Goal: Task Accomplishment & Management: Use online tool/utility

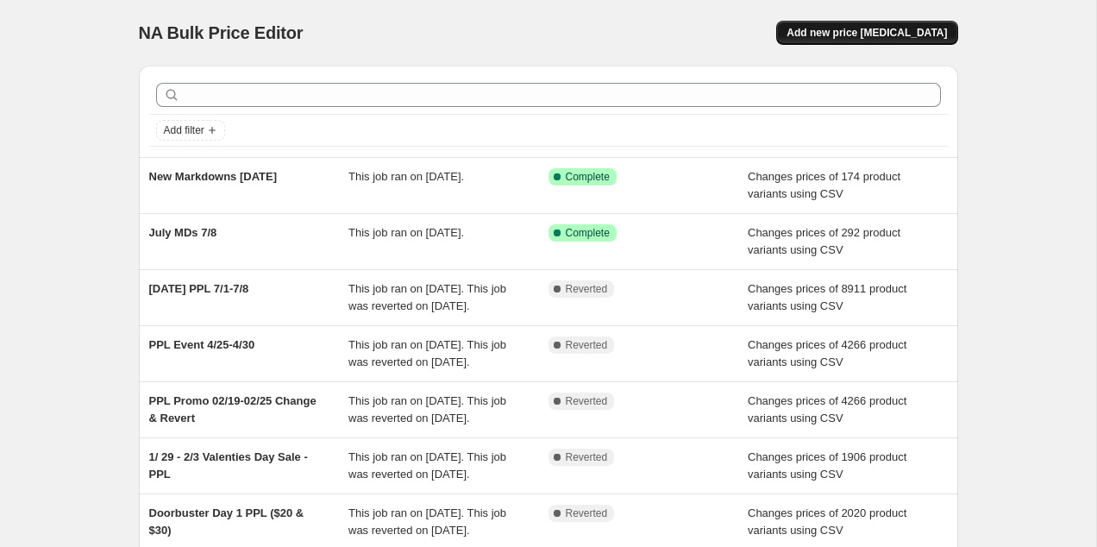
click at [916, 36] on span "Add new price [MEDICAL_DATA]" at bounding box center [866, 33] width 160 height 14
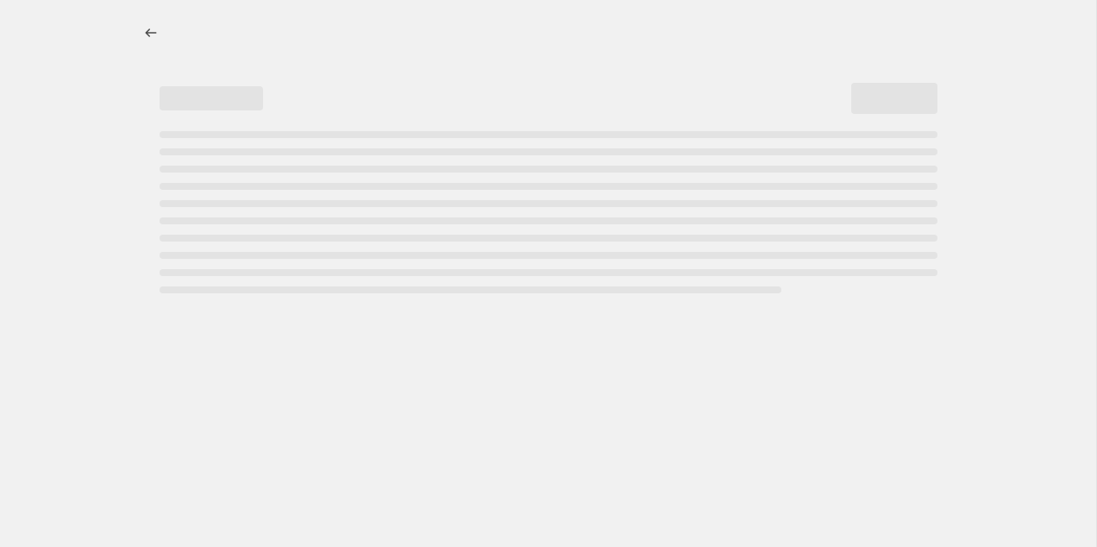
select select "percentage"
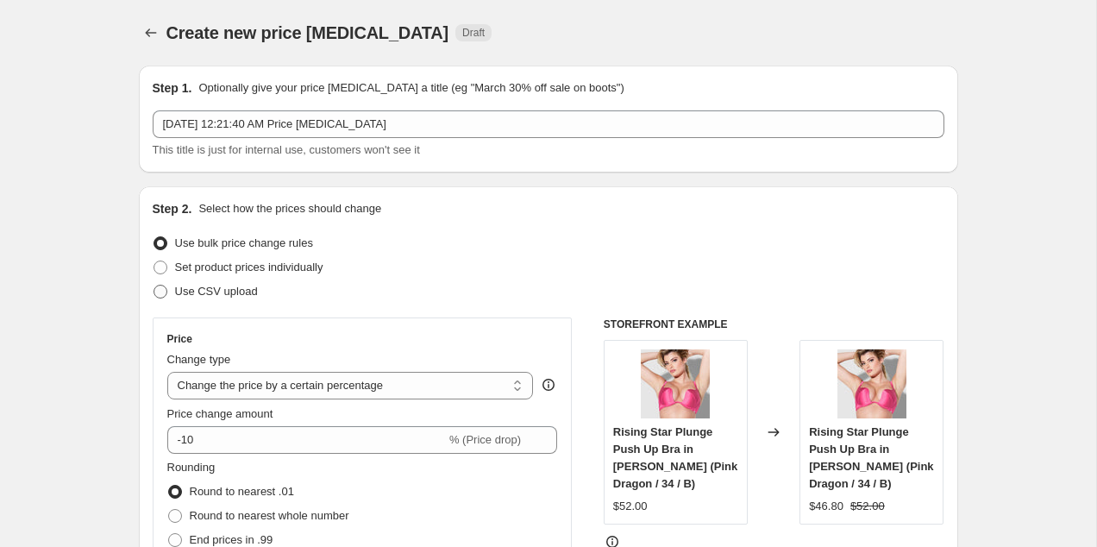
click at [233, 297] on span "Use CSV upload" at bounding box center [216, 291] width 83 height 13
click at [154, 285] on input "Use CSV upload" at bounding box center [153, 285] width 1 height 1
radio input "true"
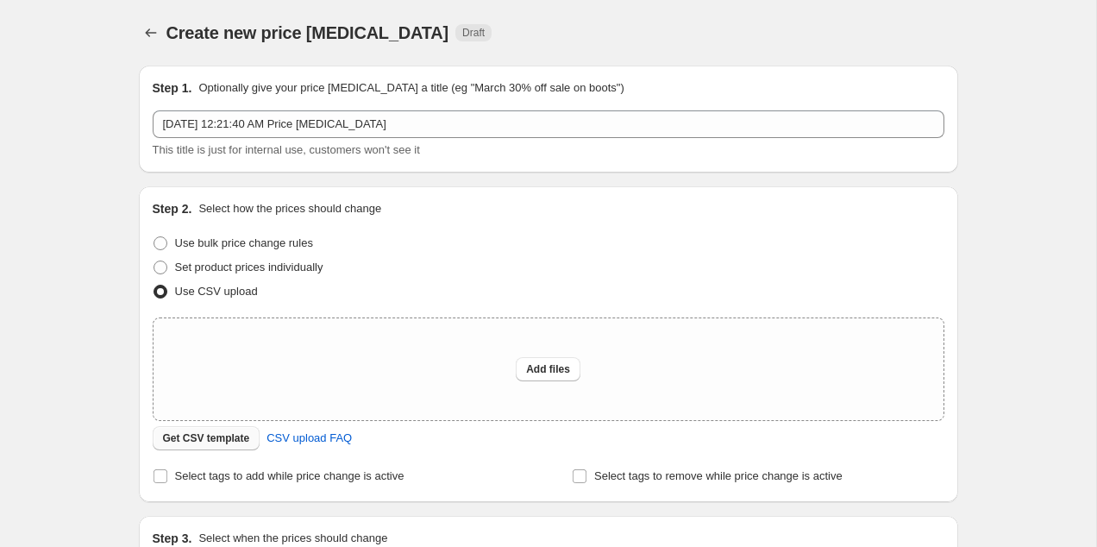
click at [227, 436] on span "Get CSV template" at bounding box center [206, 438] width 87 height 14
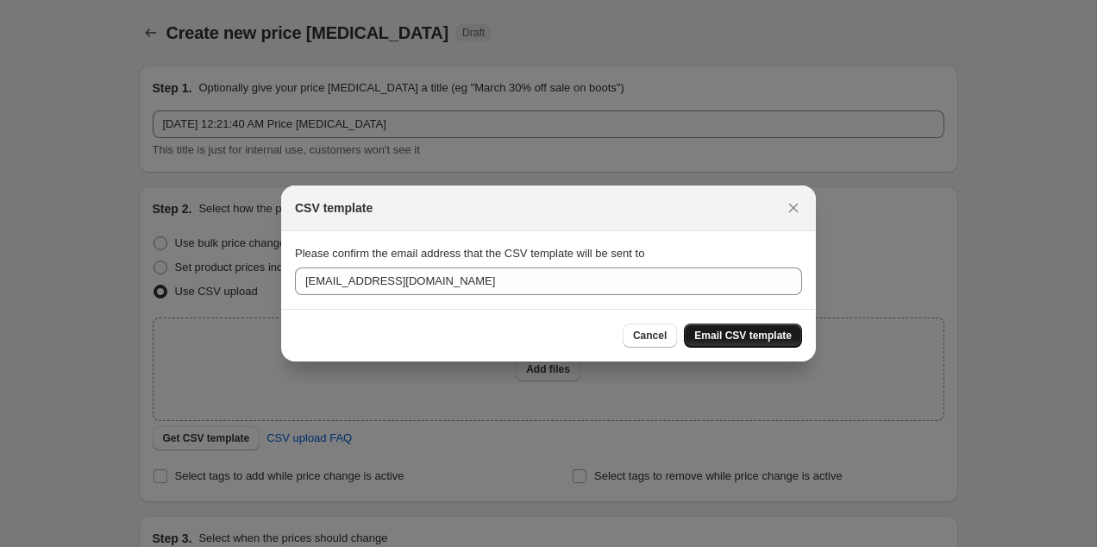
click at [723, 327] on button "Email CSV template" at bounding box center [743, 335] width 118 height 24
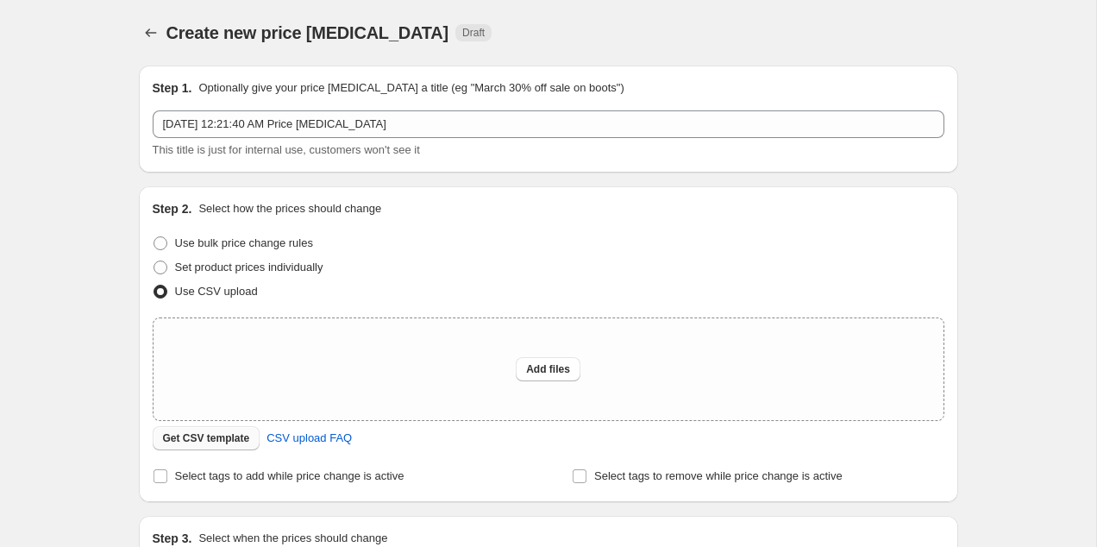
click at [237, 429] on button "Get CSV template" at bounding box center [207, 438] width 108 height 24
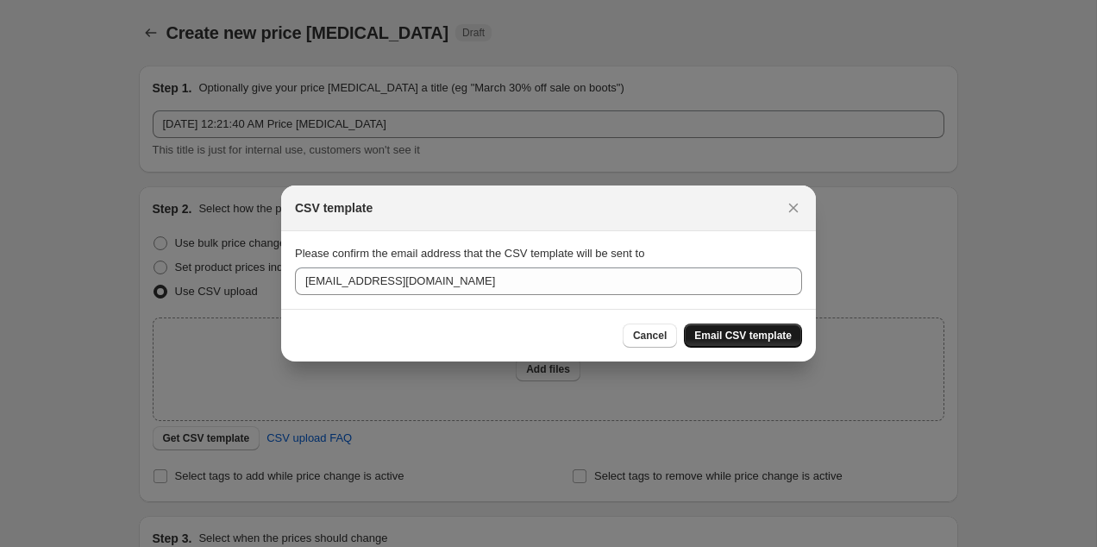
click at [742, 341] on span "Email CSV template" at bounding box center [742, 336] width 97 height 14
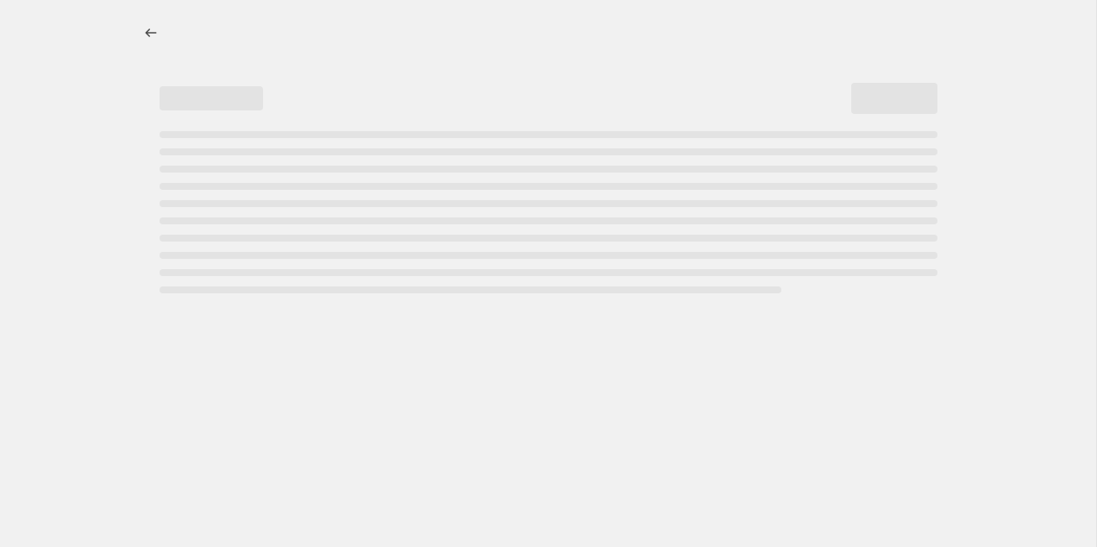
select select "percentage"
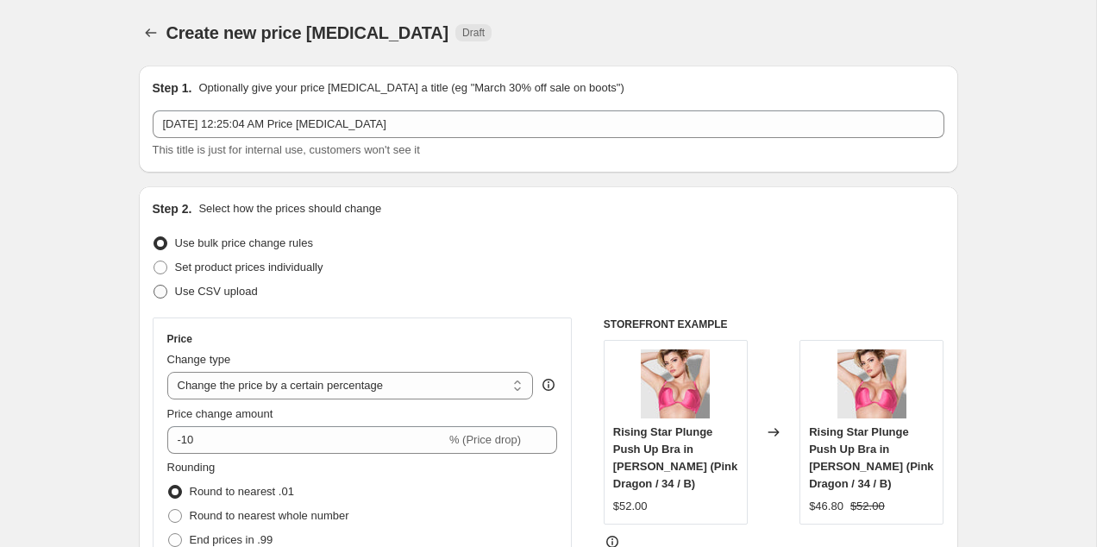
click at [225, 289] on span "Use CSV upload" at bounding box center [216, 291] width 83 height 13
click at [154, 285] on input "Use CSV upload" at bounding box center [153, 285] width 1 height 1
radio input "true"
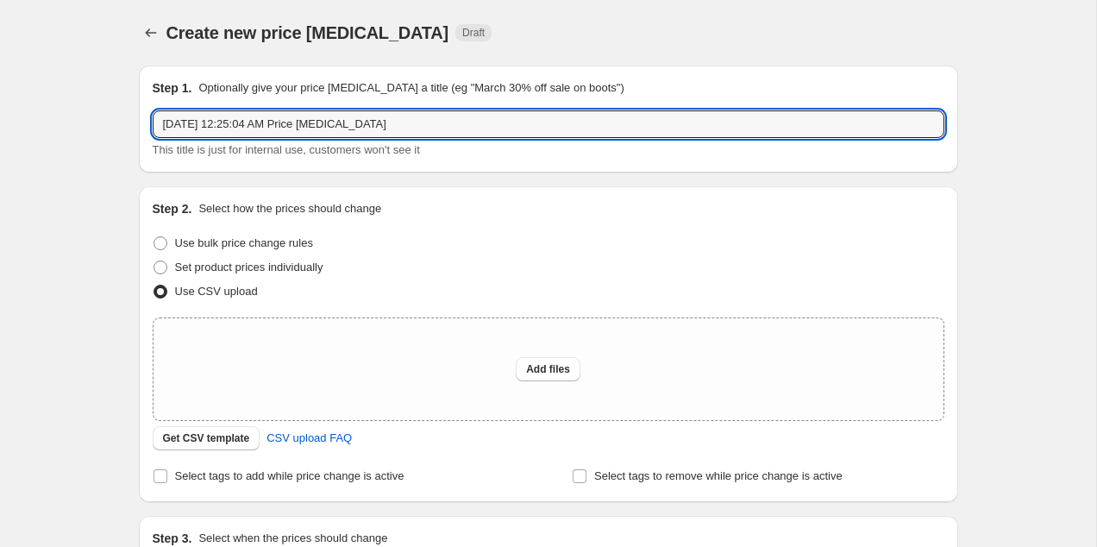
drag, startPoint x: 421, startPoint y: 130, endPoint x: 16, endPoint y: 125, distance: 405.3
click at [16, 125] on div "Create new price change job. This page is ready Create new price change job Dra…" at bounding box center [548, 384] width 1096 height 769
type input "A"
type input "August Markdowns (LDW) Price Updates"
click at [530, 364] on span "Add files" at bounding box center [548, 369] width 44 height 14
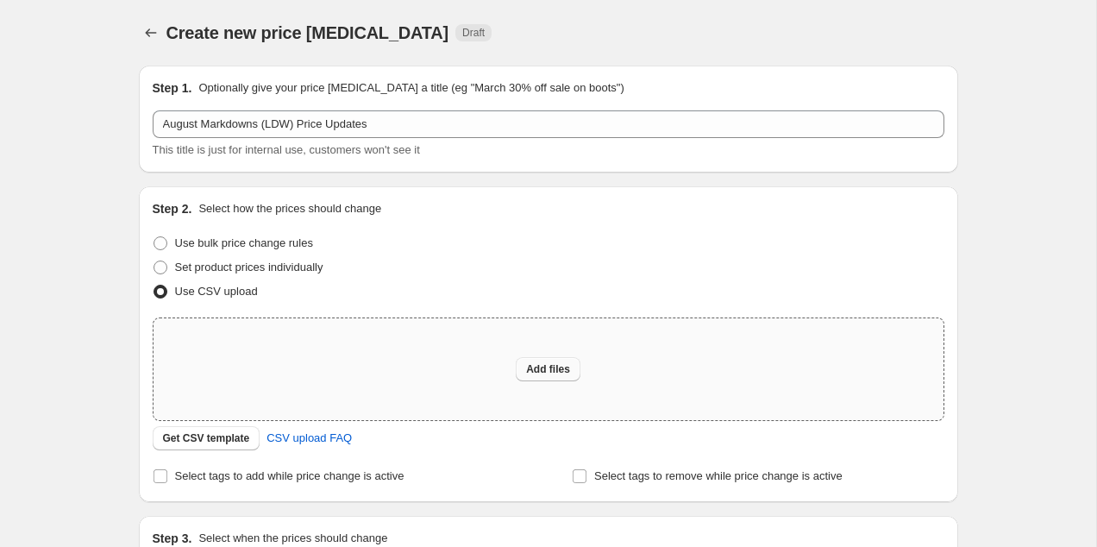
type input "C:\fakepath\FOH MDS LDW PRICE UPDATE.csv"
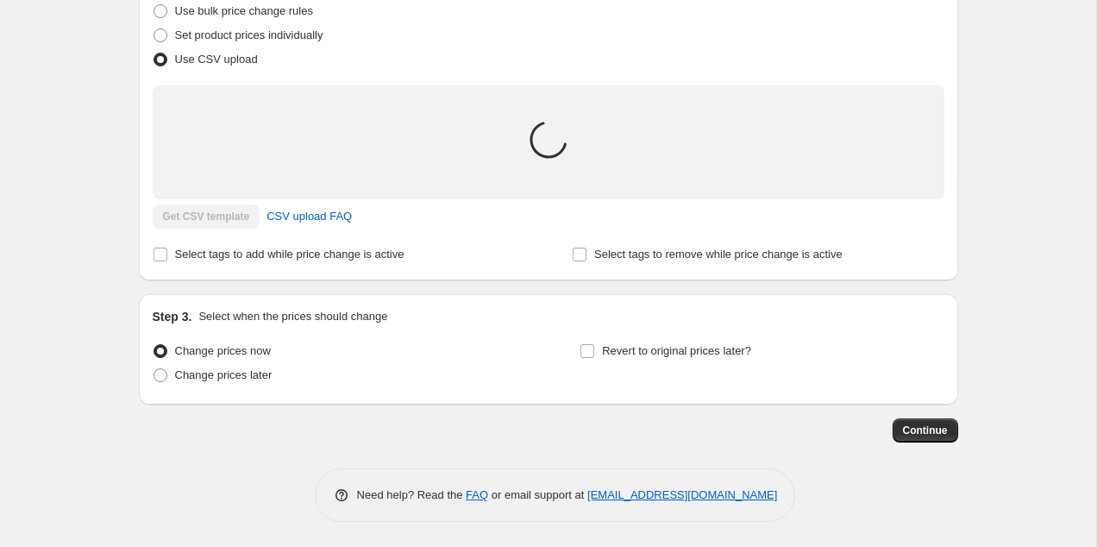
scroll to position [253, 0]
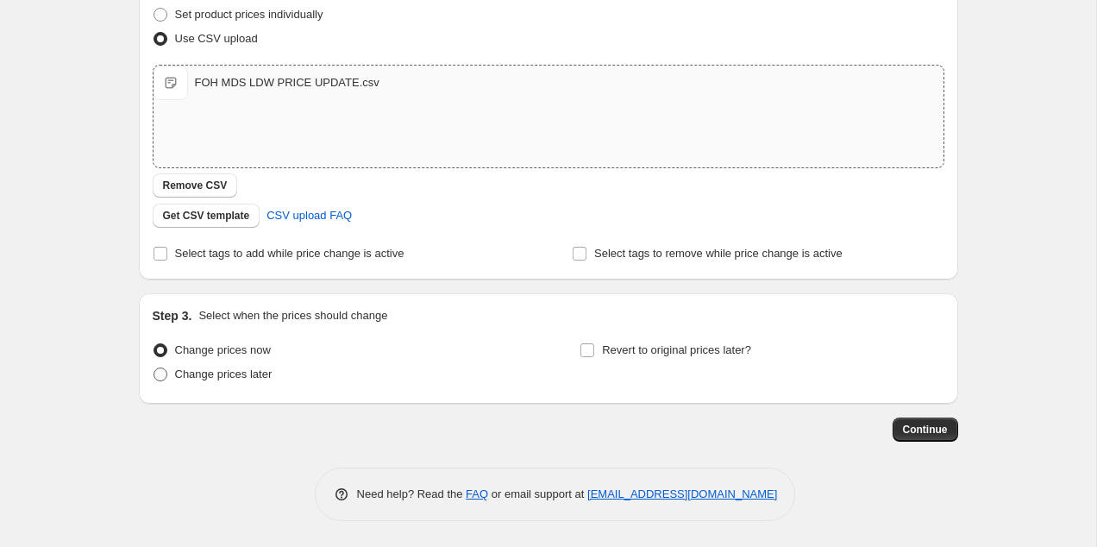
click at [233, 371] on span "Change prices later" at bounding box center [223, 373] width 97 height 13
click at [154, 368] on input "Change prices later" at bounding box center [153, 367] width 1 height 1
radio input "true"
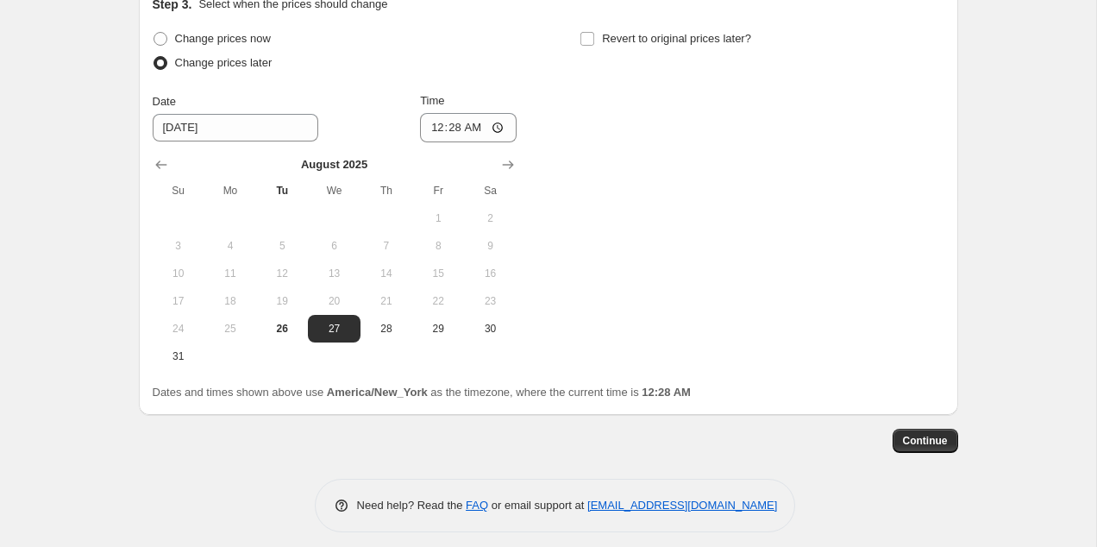
scroll to position [575, 0]
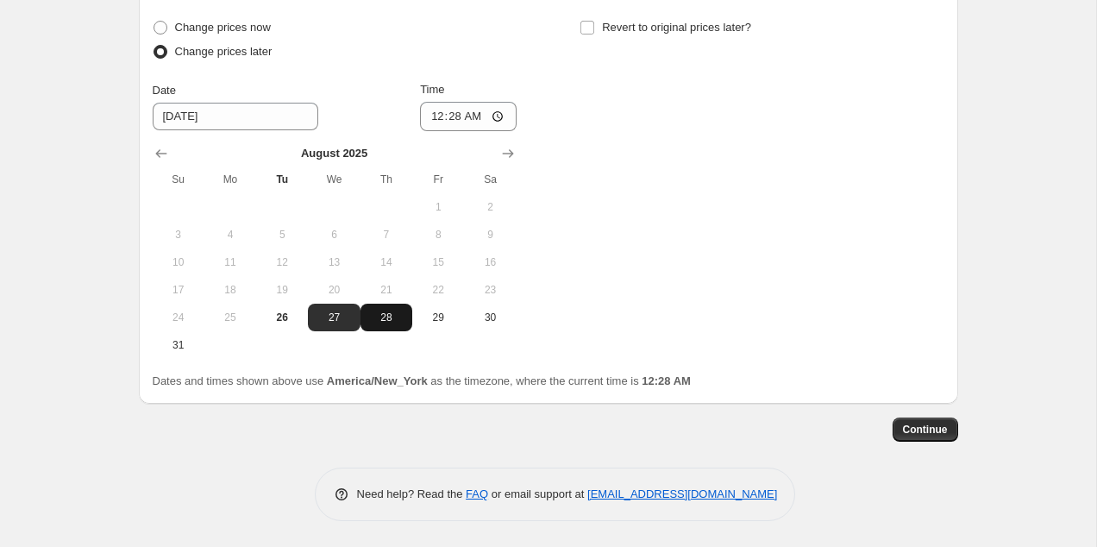
click at [379, 313] on span "28" at bounding box center [386, 317] width 38 height 14
type input "8/28/2025"
click at [439, 107] on input "00:28" at bounding box center [468, 116] width 97 height 29
click at [430, 114] on input "10:00" at bounding box center [468, 116] width 97 height 29
click at [636, 289] on div "Change prices now Change prices later Date 8/28/2025 Time 09:58 August 2025 Su …" at bounding box center [549, 187] width 792 height 343
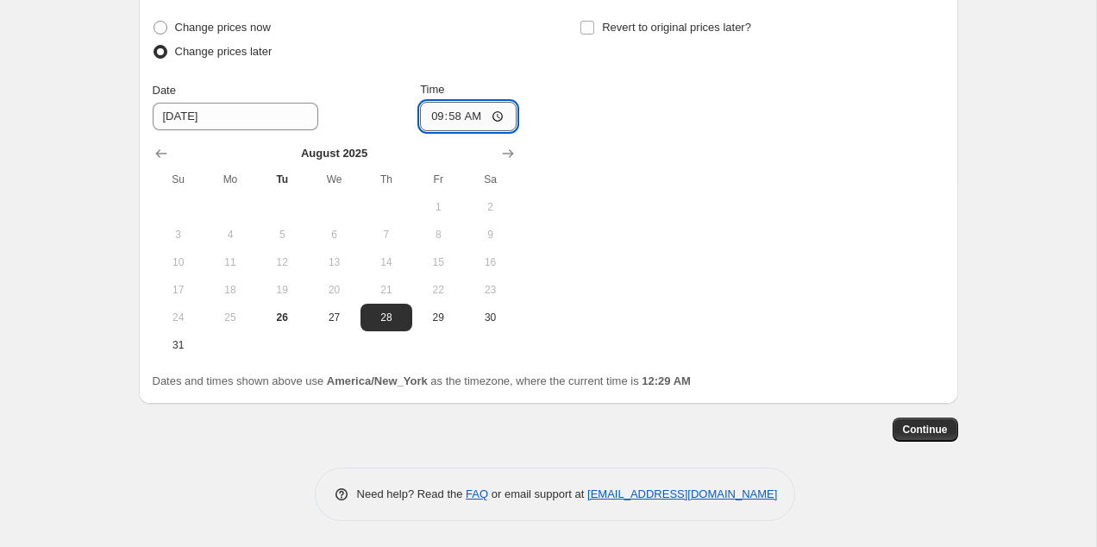
click at [457, 119] on input "09:58" at bounding box center [468, 116] width 97 height 29
type input "09:50"
click at [650, 206] on div "Change prices now Change prices later Date 8/28/2025 Time 09:50 August 2025 Su …" at bounding box center [549, 187] width 792 height 343
click at [923, 429] on span "Continue" at bounding box center [925, 430] width 45 height 14
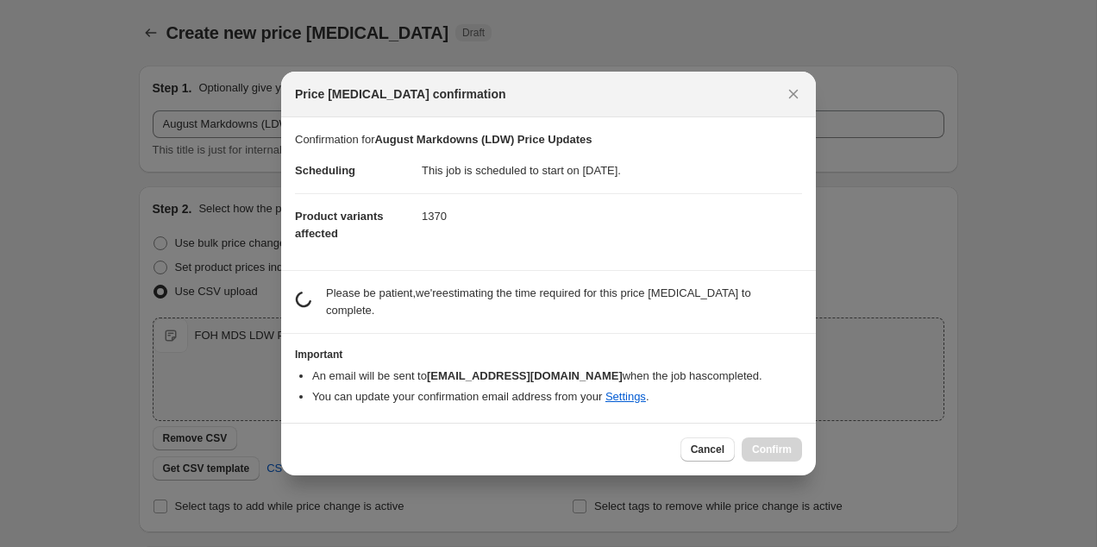
scroll to position [0, 0]
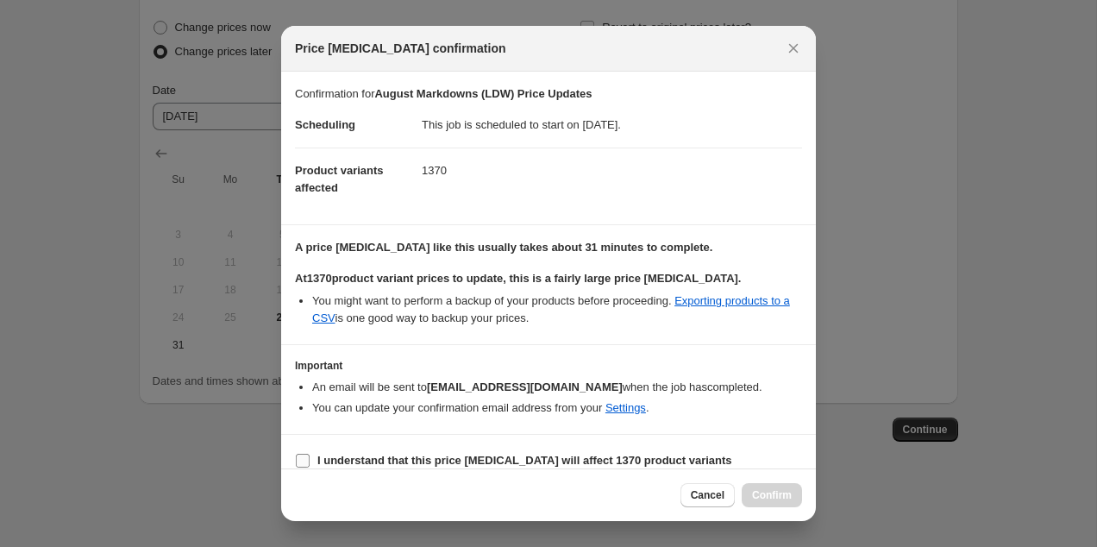
click at [393, 454] on b "I understand that this price change job will affect 1370 product variants" at bounding box center [524, 460] width 415 height 13
click at [310, 454] on input "I understand that this price change job will affect 1370 product variants" at bounding box center [303, 461] width 14 height 14
checkbox input "true"
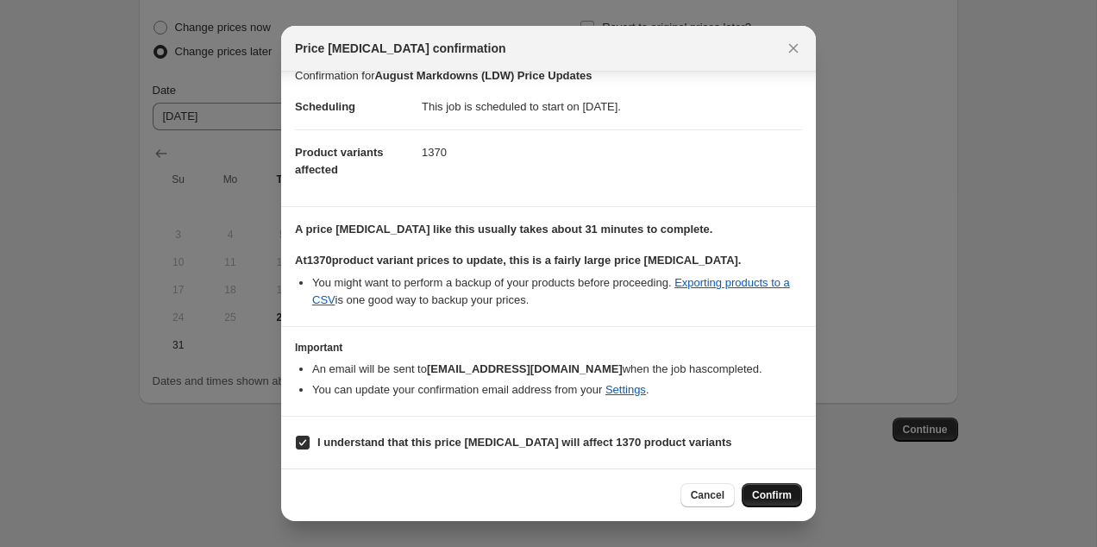
click at [765, 504] on button "Confirm" at bounding box center [772, 495] width 60 height 24
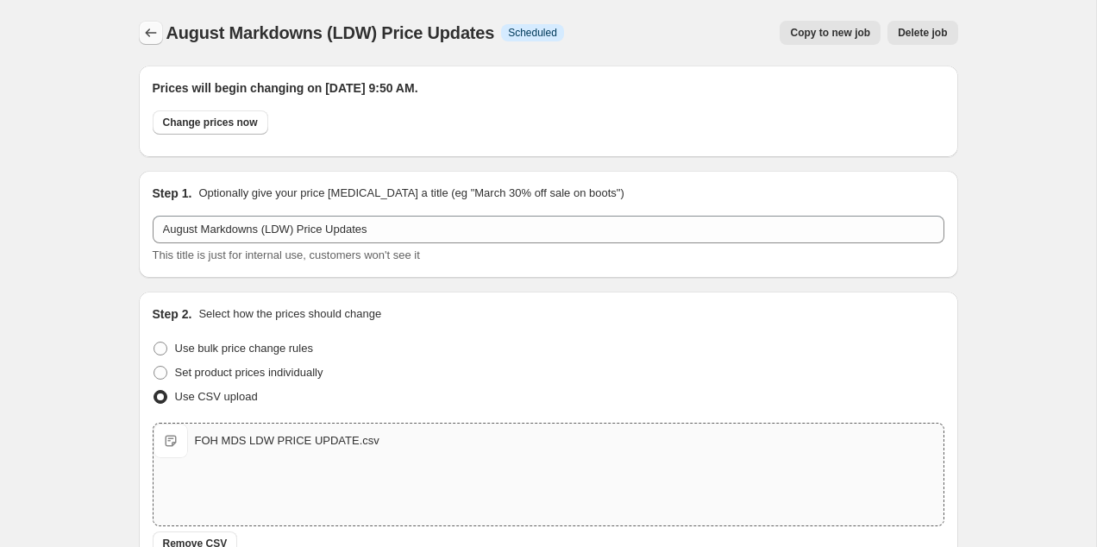
click at [153, 28] on icon "Price change jobs" at bounding box center [150, 32] width 17 height 17
